Goal: Information Seeking & Learning: Check status

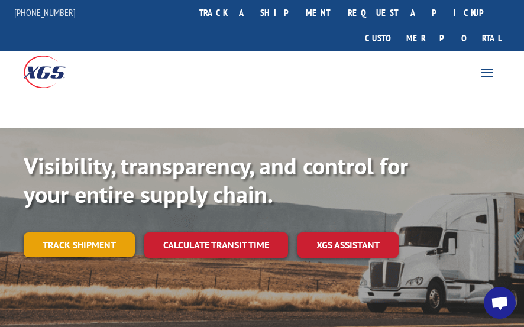
click at [95, 232] on link "Track shipment" at bounding box center [79, 244] width 111 height 25
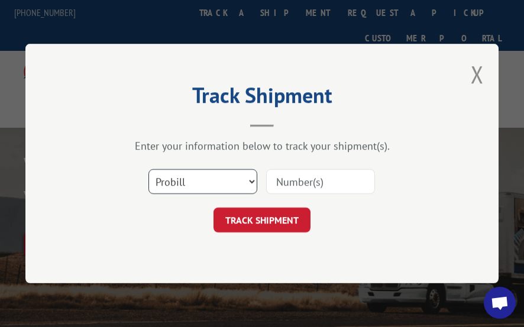
click at [254, 180] on select "Select category... Probill BOL PO" at bounding box center [202, 181] width 109 height 25
select select "bol"
click at [148, 169] on select "Select category... Probill BOL PO" at bounding box center [202, 181] width 109 height 25
click at [283, 179] on input at bounding box center [320, 181] width 109 height 25
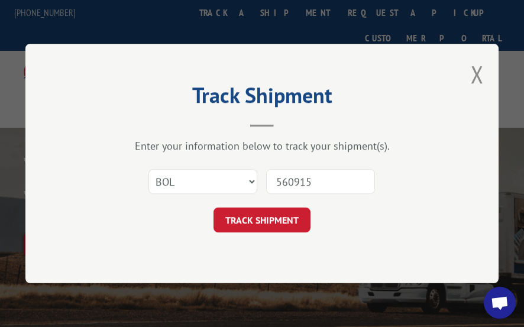
type input "5609150"
click button "TRACK SHIPMENT" at bounding box center [261, 220] width 97 height 25
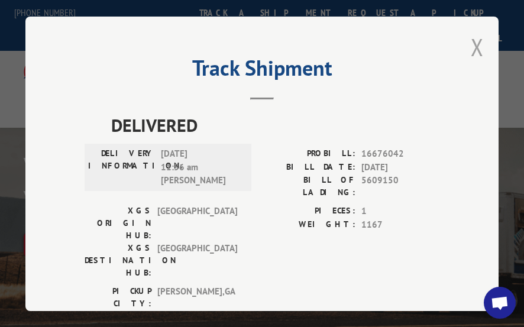
click at [473, 43] on button "Close modal" at bounding box center [477, 46] width 13 height 31
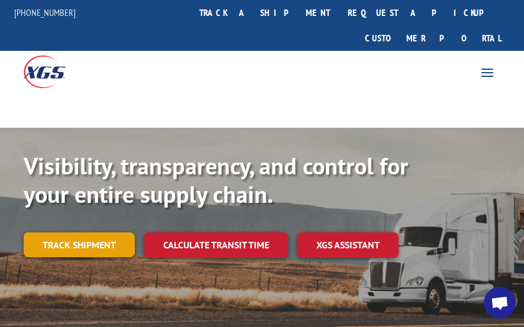
click at [102, 232] on link "Track shipment" at bounding box center [79, 244] width 111 height 25
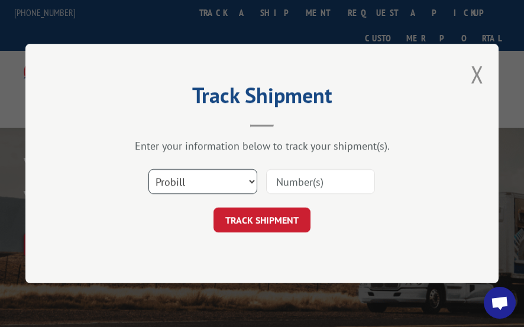
click at [253, 182] on select "Select category... Probill BOL PO" at bounding box center [202, 181] width 109 height 25
select select "po"
click at [148, 169] on select "Select category... Probill BOL PO" at bounding box center [202, 181] width 109 height 25
click at [291, 186] on input at bounding box center [320, 181] width 109 height 25
type input "64537886"
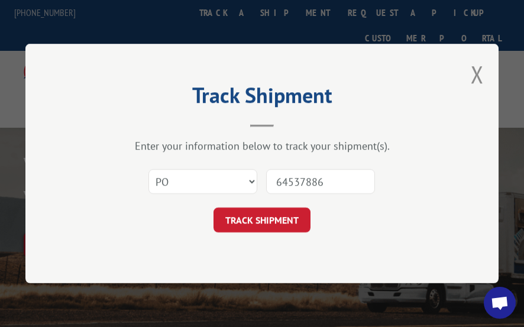
click button "TRACK SHIPMENT" at bounding box center [261, 220] width 97 height 25
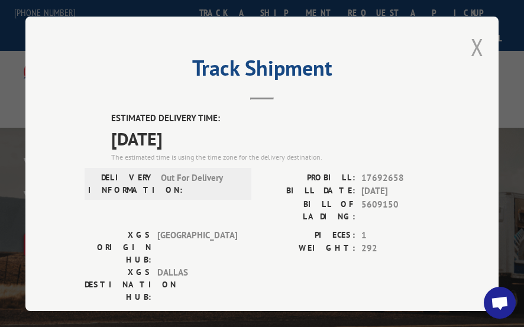
click at [472, 42] on button "Close modal" at bounding box center [477, 46] width 13 height 31
